Goal: Task Accomplishment & Management: Complete application form

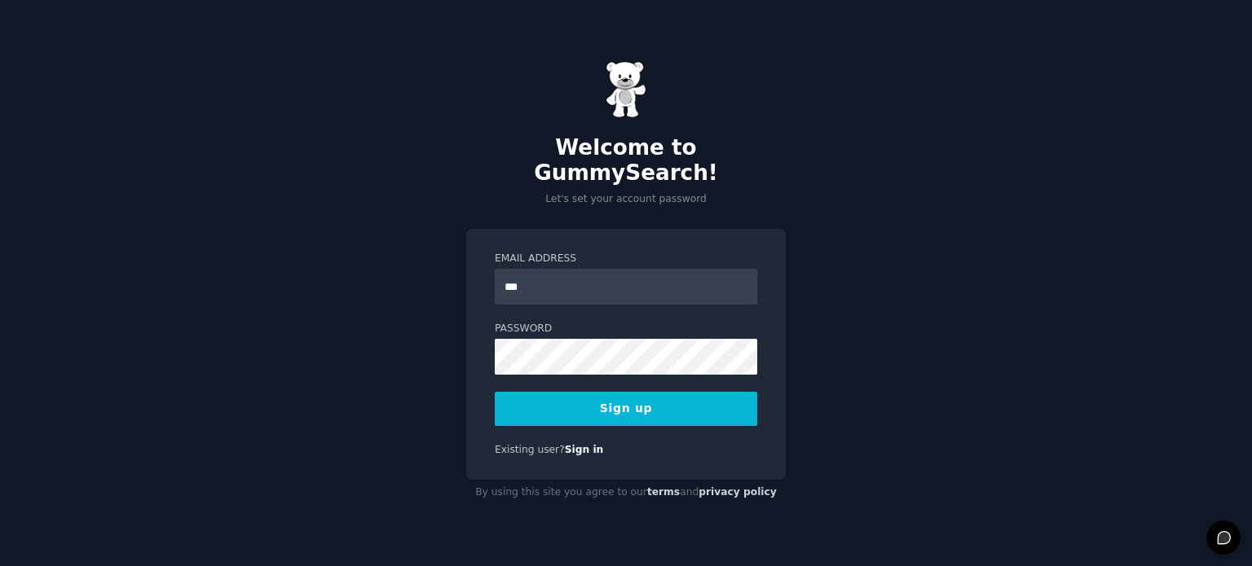
type input "**********"
click at [548, 392] on button "Sign up" at bounding box center [626, 409] width 262 height 34
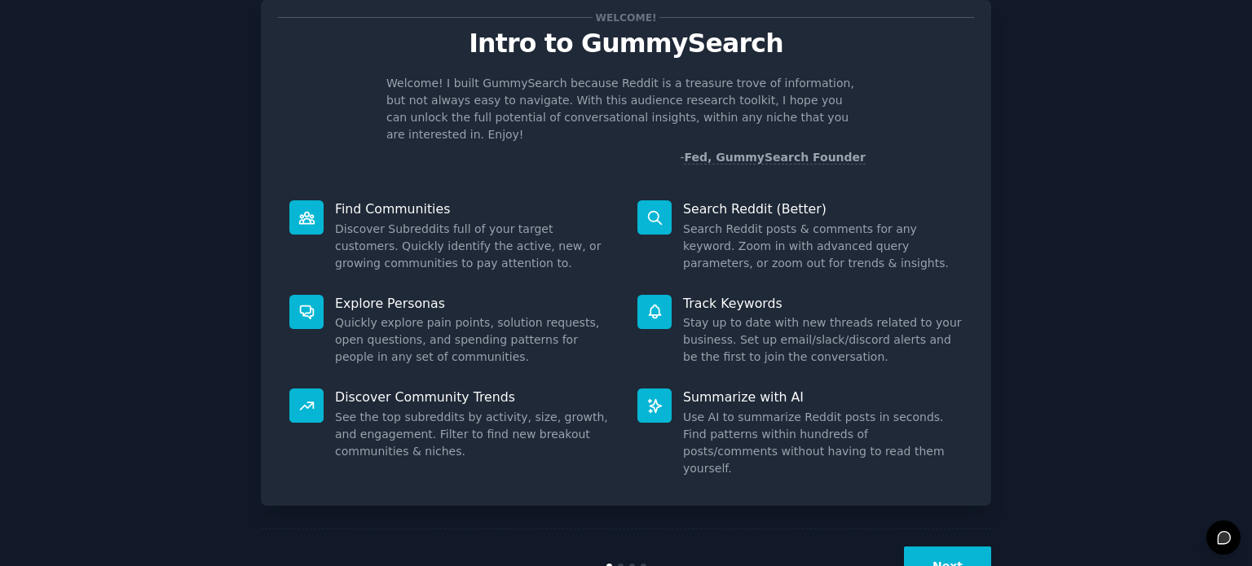
scroll to position [71, 0]
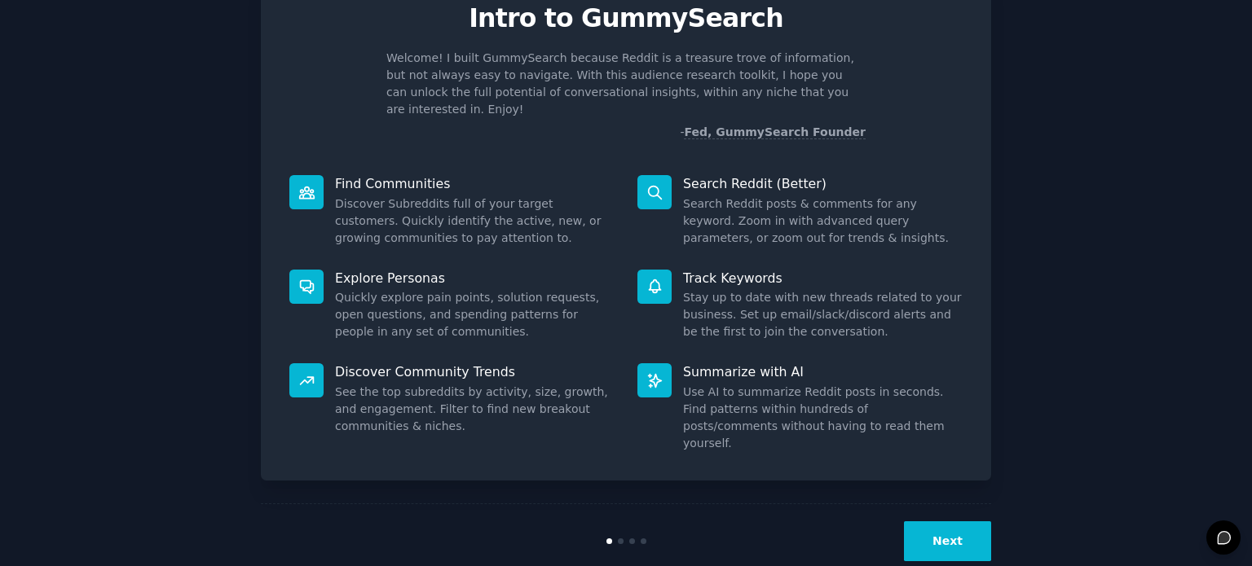
click at [980, 522] on button "Next" at bounding box center [947, 542] width 87 height 40
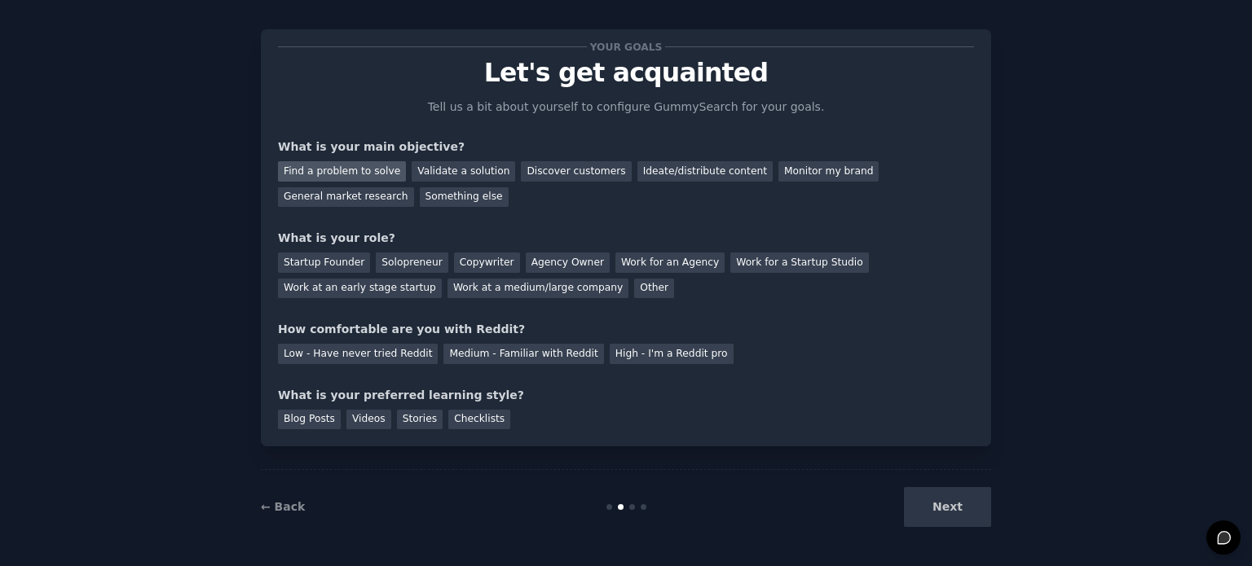
click at [352, 172] on div "Find a problem to solve" at bounding box center [342, 171] width 128 height 20
click at [384, 257] on div "Solopreneur" at bounding box center [412, 263] width 72 height 20
click at [385, 354] on div "Low - Have never tried Reddit" at bounding box center [358, 354] width 160 height 20
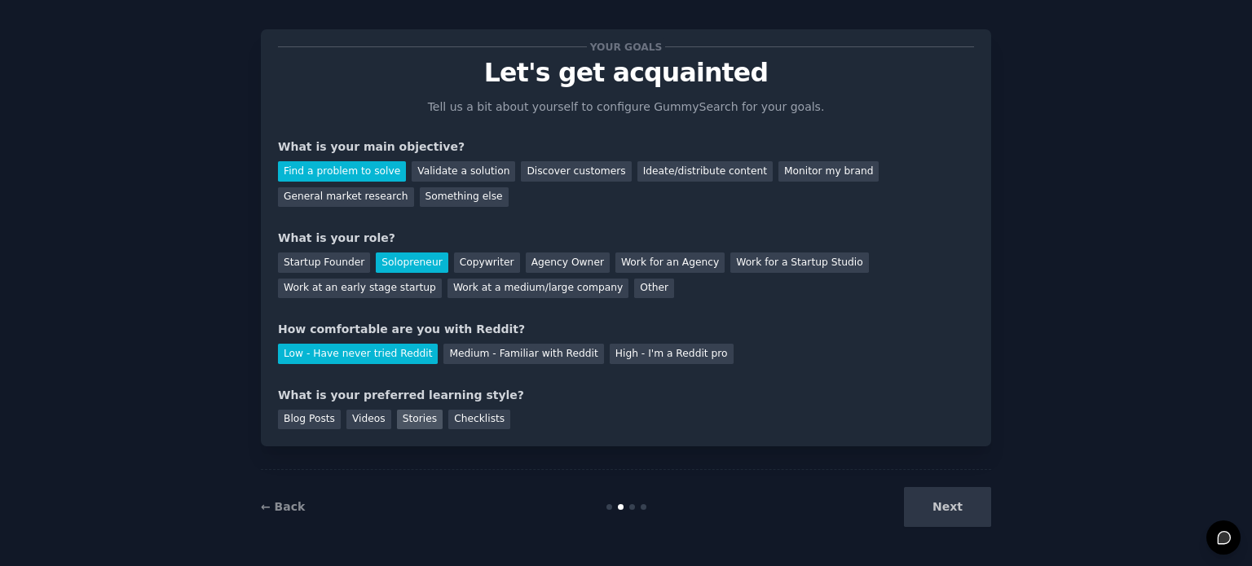
click at [406, 415] on div "Stories" at bounding box center [420, 420] width 46 height 20
click at [463, 419] on div "Checklists" at bounding box center [479, 420] width 62 height 20
click at [938, 506] on button "Next" at bounding box center [947, 507] width 87 height 40
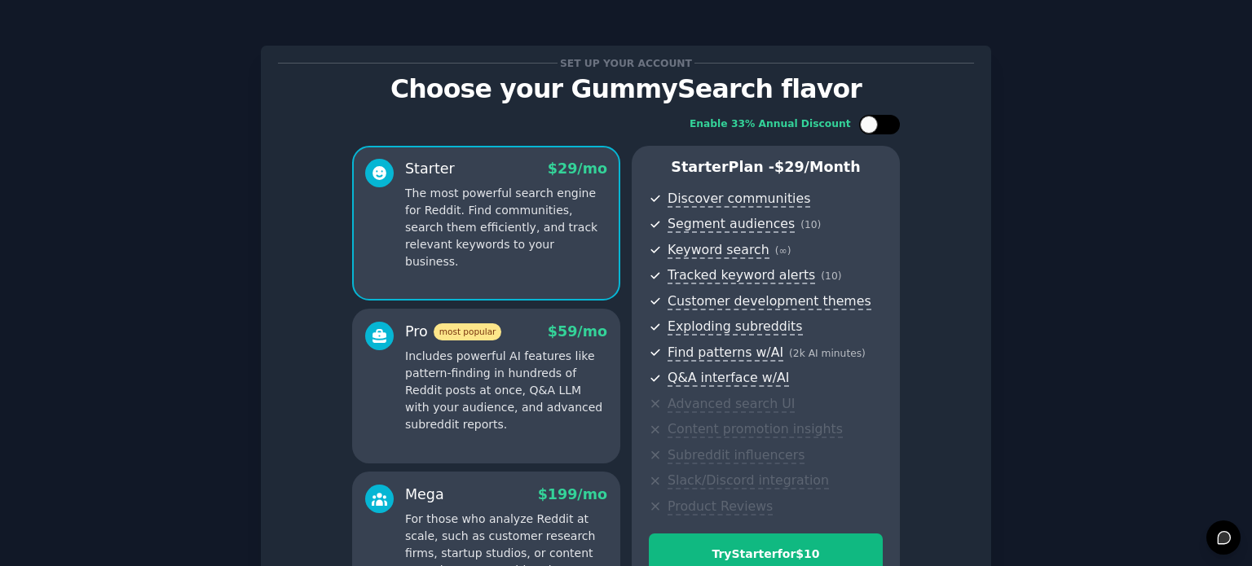
click at [875, 121] on div at bounding box center [879, 125] width 41 height 20
checkbox input "true"
